Goal: Task Accomplishment & Management: Complete application form

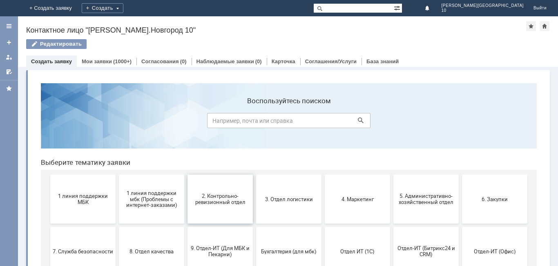
click at [222, 215] on button "2. Контрольно-ревизионный отдел" at bounding box center [220, 199] width 65 height 49
click at [296, 195] on button "3. Отдел логистики" at bounding box center [288, 199] width 65 height 49
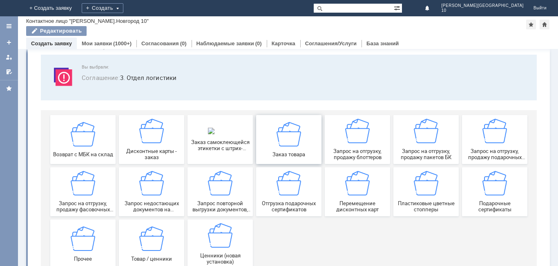
scroll to position [68, 0]
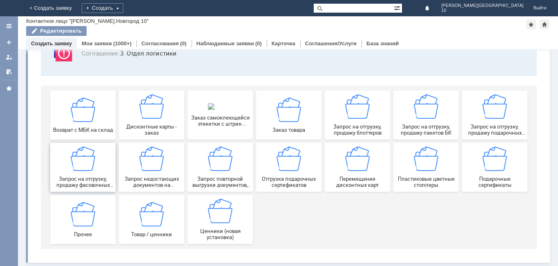
click at [92, 181] on span "Запрос на отгрузку, продажу фасовочных пакетов" at bounding box center [83, 182] width 60 height 12
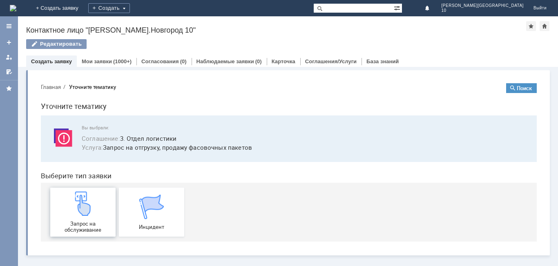
click at [99, 193] on div "Запрос на обслуживание" at bounding box center [83, 213] width 60 height 42
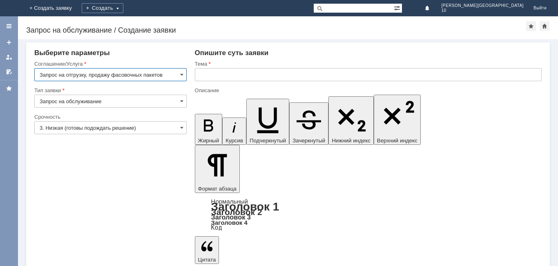
drag, startPoint x: 183, startPoint y: 128, endPoint x: 171, endPoint y: 129, distance: 11.9
click at [182, 128] on span at bounding box center [181, 128] width 3 height 7
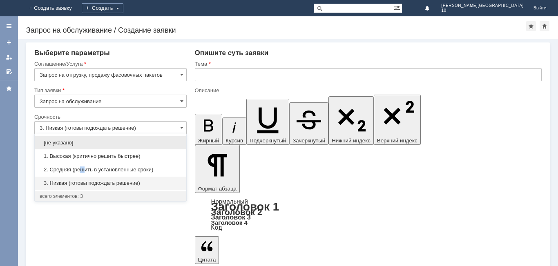
drag, startPoint x: 81, startPoint y: 172, endPoint x: 88, endPoint y: 172, distance: 7.8
click at [85, 172] on span "2. Средняя (решить в установленные сроки)" at bounding box center [111, 170] width 142 height 7
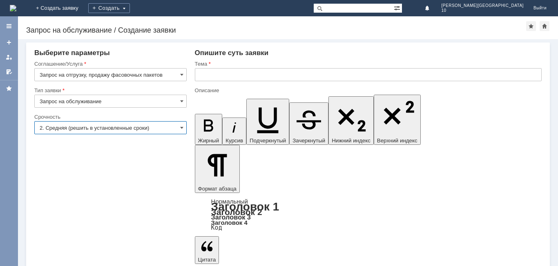
type input "2. Средняя (решить в установленные сроки)"
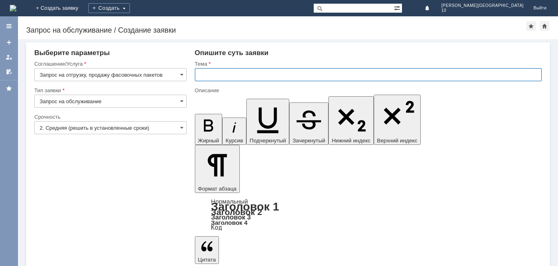
click at [206, 76] on input "text" at bounding box center [368, 74] width 347 height 13
type input "Заказ пакеты Желтая пчела"
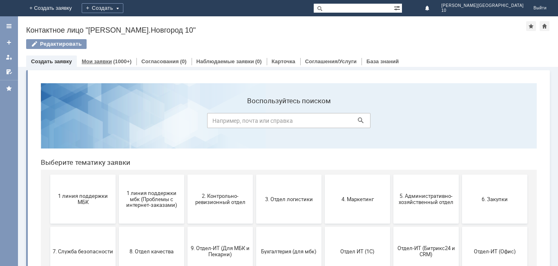
click at [106, 61] on link "Мои заявки" at bounding box center [97, 61] width 30 height 6
